Goal: Task Accomplishment & Management: Complete application form

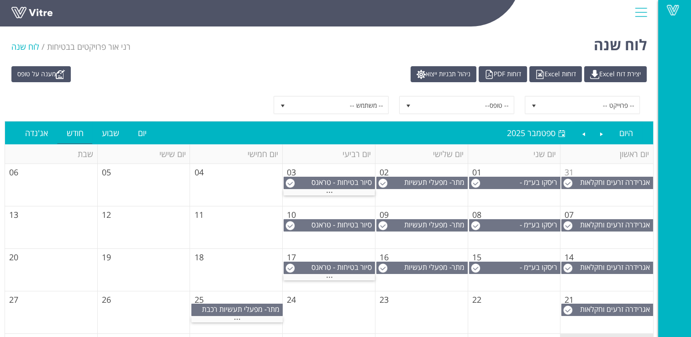
scroll to position [84, 0]
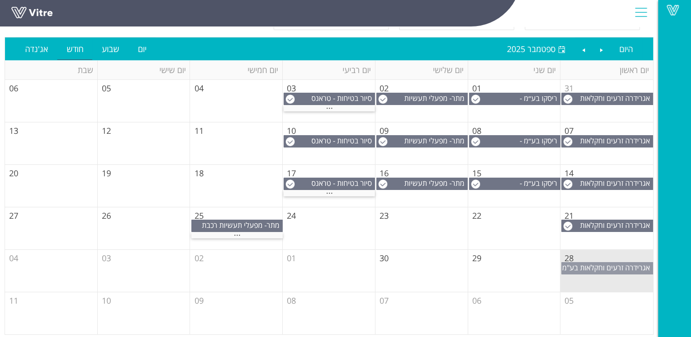
click at [594, 267] on span "אגרידרה זרעים וחקלאות בע"מ" at bounding box center [606, 267] width 88 height 10
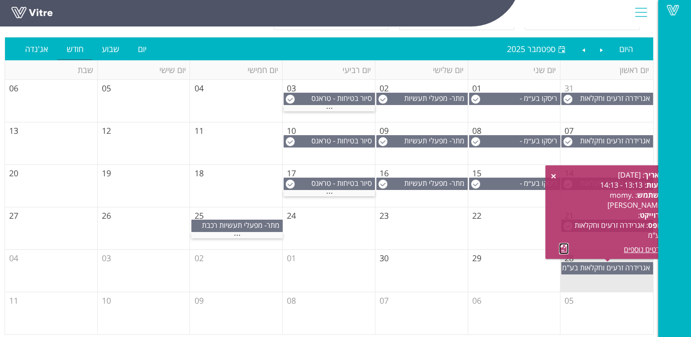
click at [562, 250] on link at bounding box center [564, 248] width 10 height 11
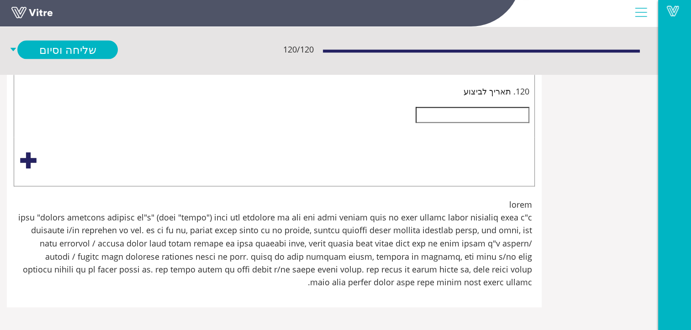
scroll to position [11594, 0]
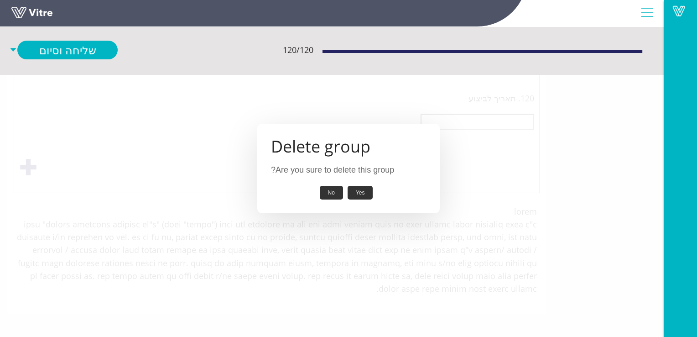
click at [364, 193] on button "Yes" at bounding box center [361, 193] width 26 height 14
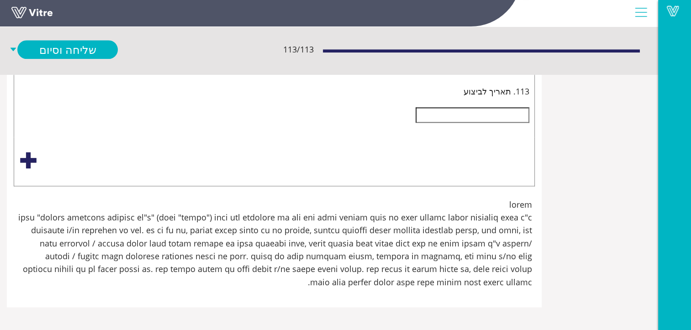
scroll to position [16524, 0]
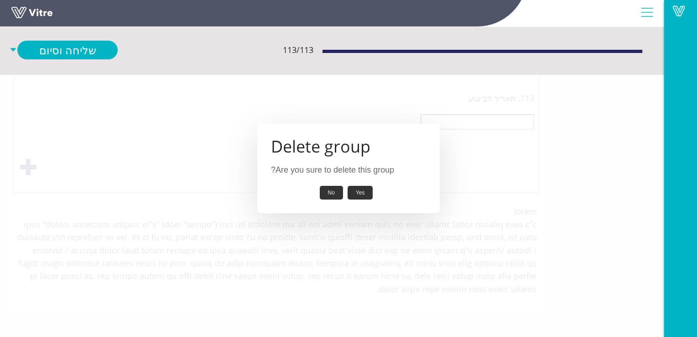
click at [360, 191] on button "Yes" at bounding box center [361, 193] width 26 height 14
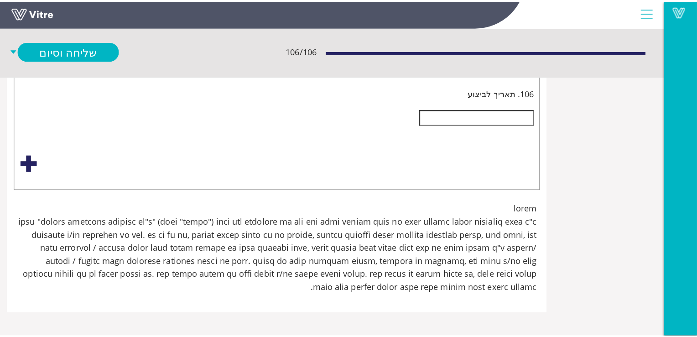
scroll to position [24283, -33]
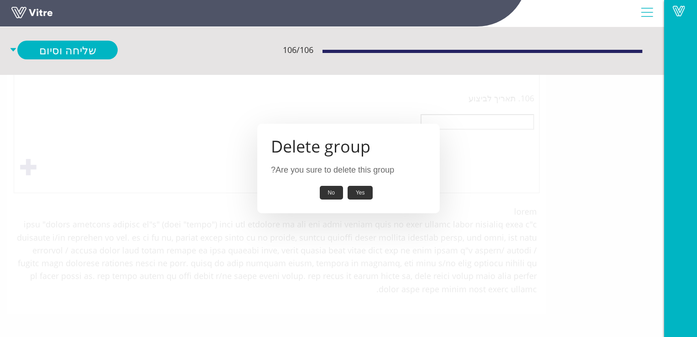
click at [358, 193] on button "Yes" at bounding box center [361, 193] width 26 height 14
type input "יש לנעול סולם עליה לגג.יש לשים שלט "עליה מותרת רק למי שמוסמך לעבוד בגובהה.(כולל…"
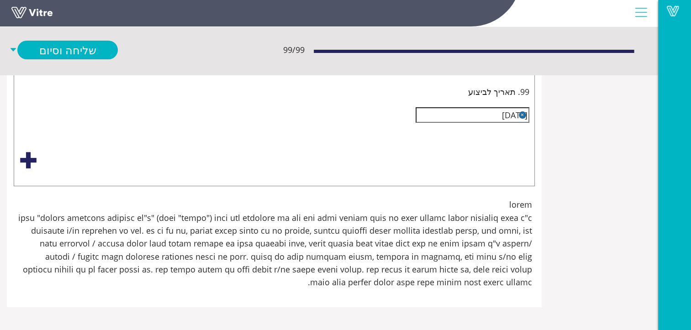
scroll to position [22750, -33]
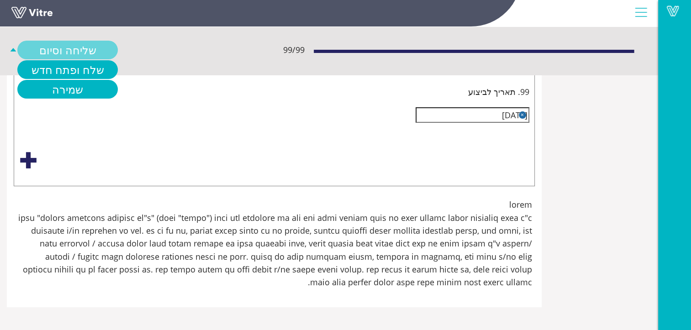
click at [110, 50] on link "שליחה וסיום" at bounding box center [67, 50] width 100 height 19
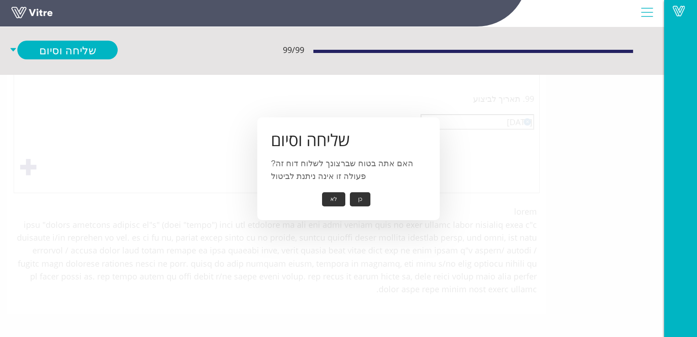
click at [356, 197] on button "כן" at bounding box center [360, 199] width 21 height 14
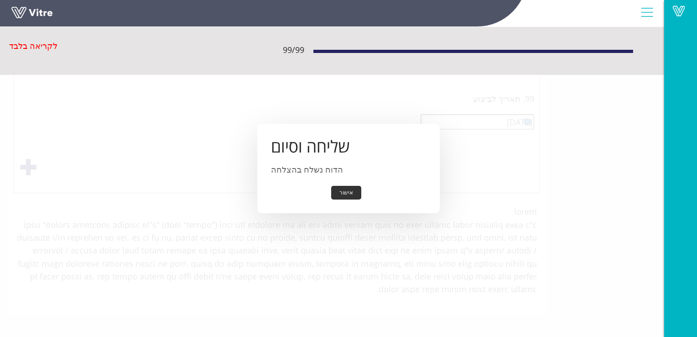
click at [350, 193] on button "אישור" at bounding box center [346, 193] width 30 height 14
